Goal: Task Accomplishment & Management: Manage account settings

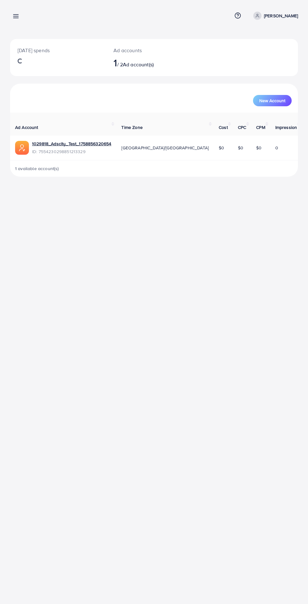
click at [13, 16] on icon at bounding box center [16, 16] width 7 height 7
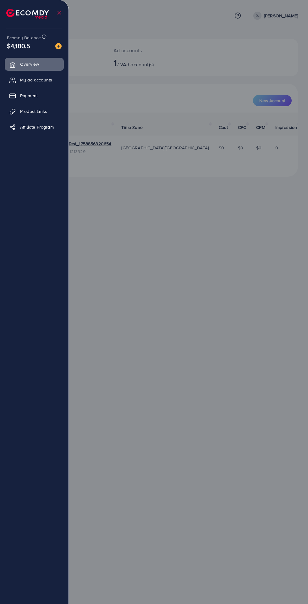
click at [13, 96] on icon at bounding box center [12, 96] width 6 height 6
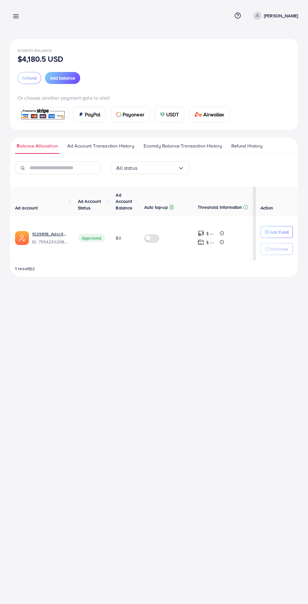
click at [147, 147] on span "Ecomdy Balance Transaction History" at bounding box center [183, 146] width 78 height 7
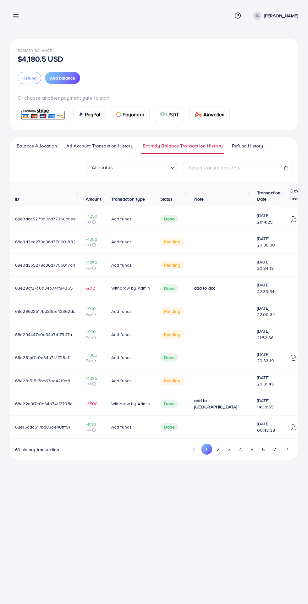
click at [28, 147] on span "Balance Allocation" at bounding box center [37, 146] width 40 height 7
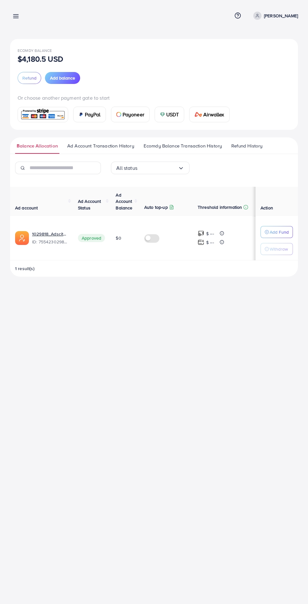
click at [17, 18] on line at bounding box center [16, 18] width 5 height 0
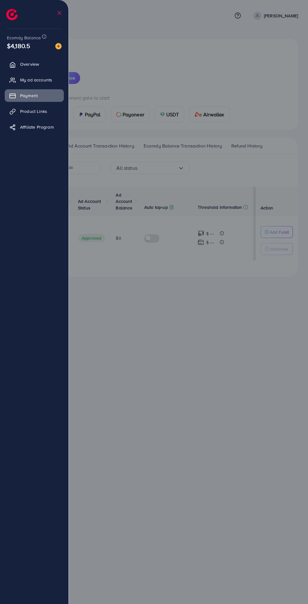
click at [27, 64] on span "Overview" at bounding box center [29, 64] width 19 height 6
